Goal: Find specific page/section: Find specific page/section

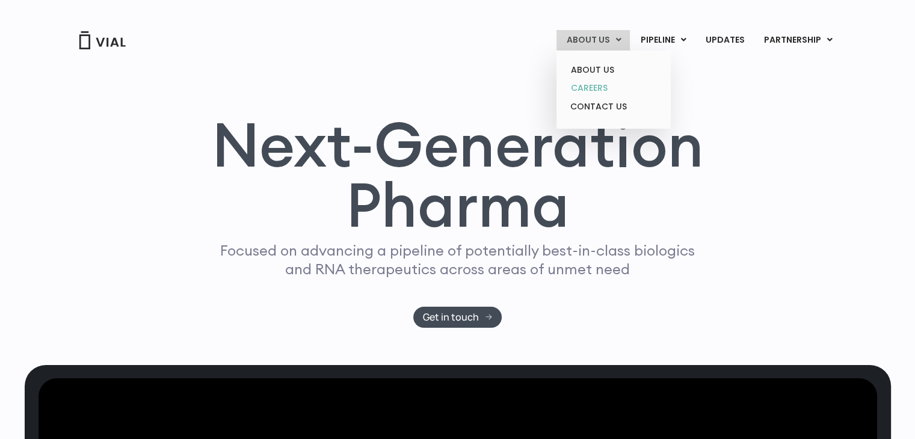
click at [610, 86] on link "CAREERS" at bounding box center [613, 88] width 105 height 19
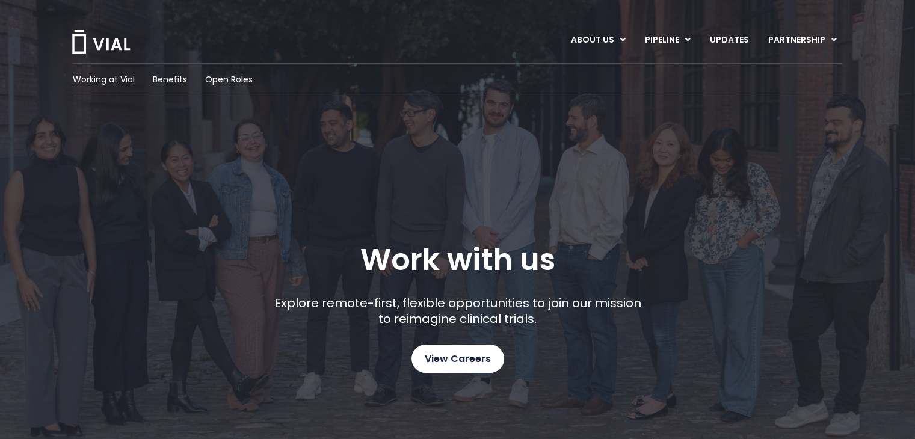
click at [481, 357] on span "View Careers" at bounding box center [458, 359] width 66 height 16
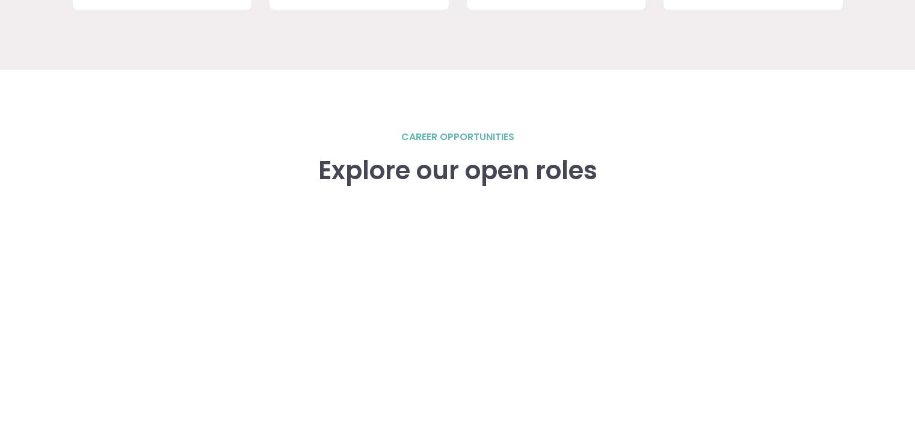
scroll to position [1625, 0]
